Goal: Information Seeking & Learning: Learn about a topic

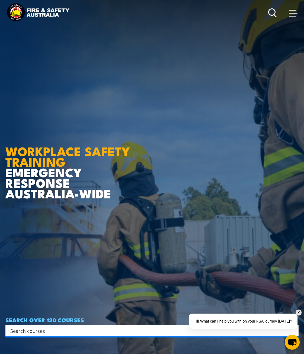
click at [293, 11] on span at bounding box center [293, 13] width 9 height 6
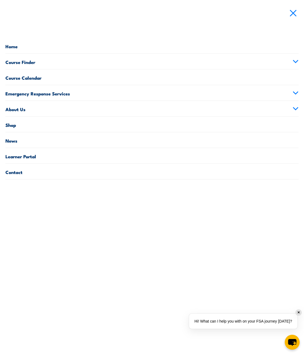
click at [71, 67] on link "Course Finder" at bounding box center [151, 61] width 293 height 15
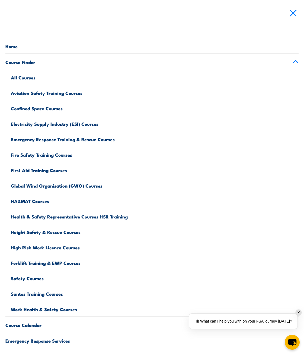
click at [50, 137] on link "Emergency Response Training & Rescue Courses" at bounding box center [154, 138] width 287 height 15
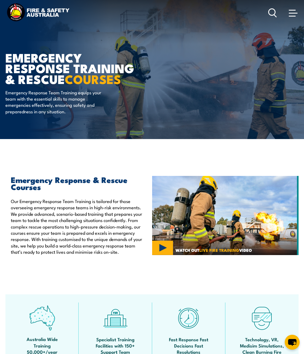
click at [273, 18] on div at bounding box center [283, 12] width 30 height 11
click at [273, 15] on circle at bounding box center [271, 12] width 7 height 7
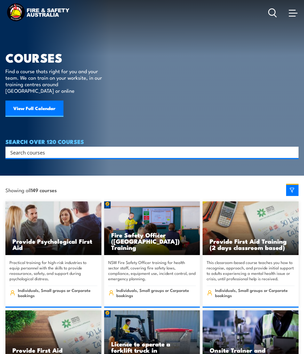
click at [46, 147] on div "Search" at bounding box center [151, 152] width 293 height 11
click at [43, 148] on input "Search input" at bounding box center [148, 152] width 276 height 8
type input "cheif"
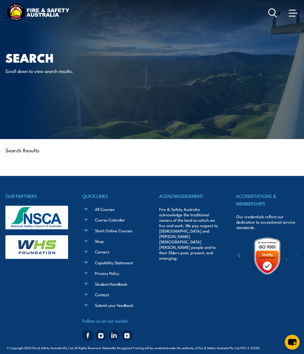
click at [53, 15] on img at bounding box center [37, 12] width 65 height 21
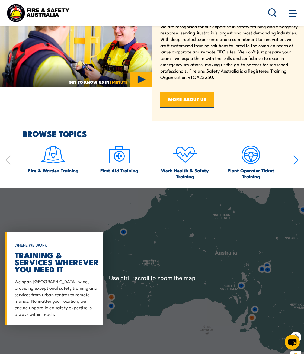
scroll to position [349, 0]
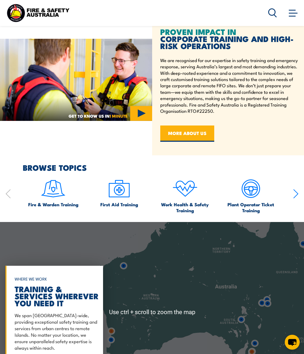
click at [297, 17] on link at bounding box center [292, 12] width 11 height 11
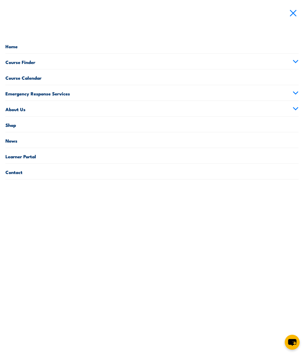
click at [37, 62] on link "Course Finder" at bounding box center [151, 61] width 293 height 15
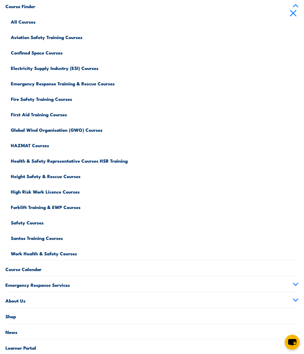
scroll to position [81, 0]
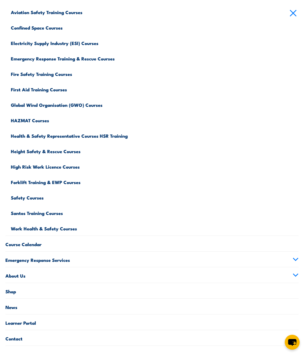
click at [28, 242] on link "Course Calendar" at bounding box center [151, 243] width 293 height 15
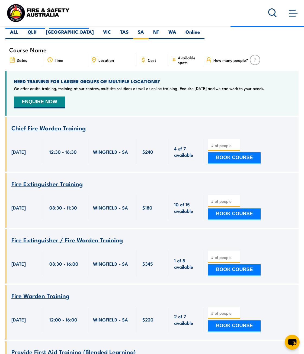
drag, startPoint x: 172, startPoint y: 98, endPoint x: 156, endPoint y: 96, distance: 15.9
click at [156, 96] on div "NEED TRAINING FOR LARGER GROUPS OR MULTIPLE LOCATIONS? We offer onsite training…" at bounding box center [151, 93] width 293 height 45
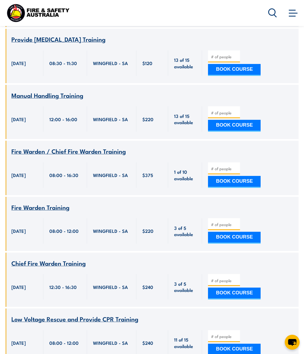
scroll to position [623, 0]
